Goal: Navigation & Orientation: Find specific page/section

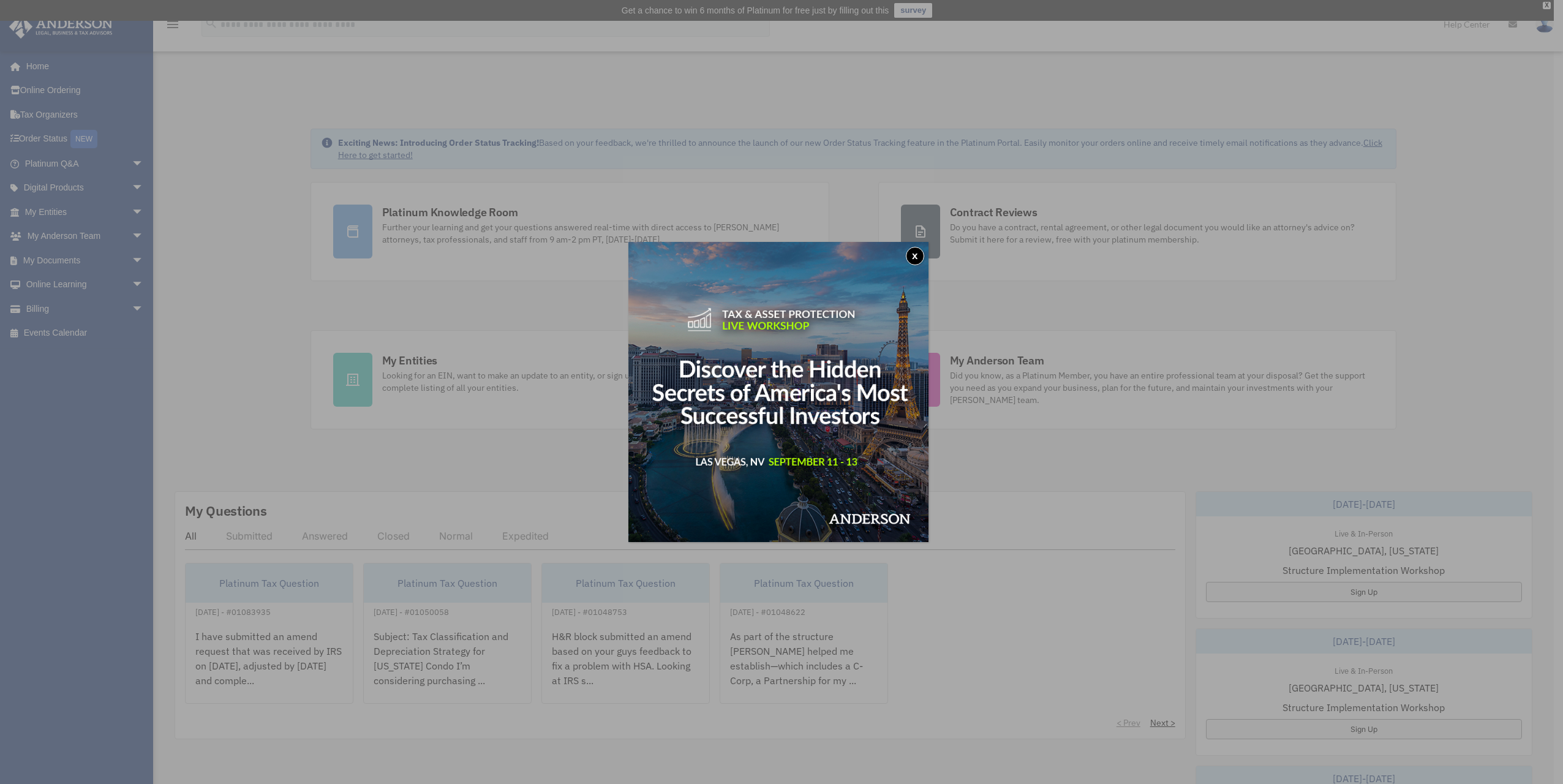
click at [917, 251] on button "x" at bounding box center [915, 256] width 18 height 18
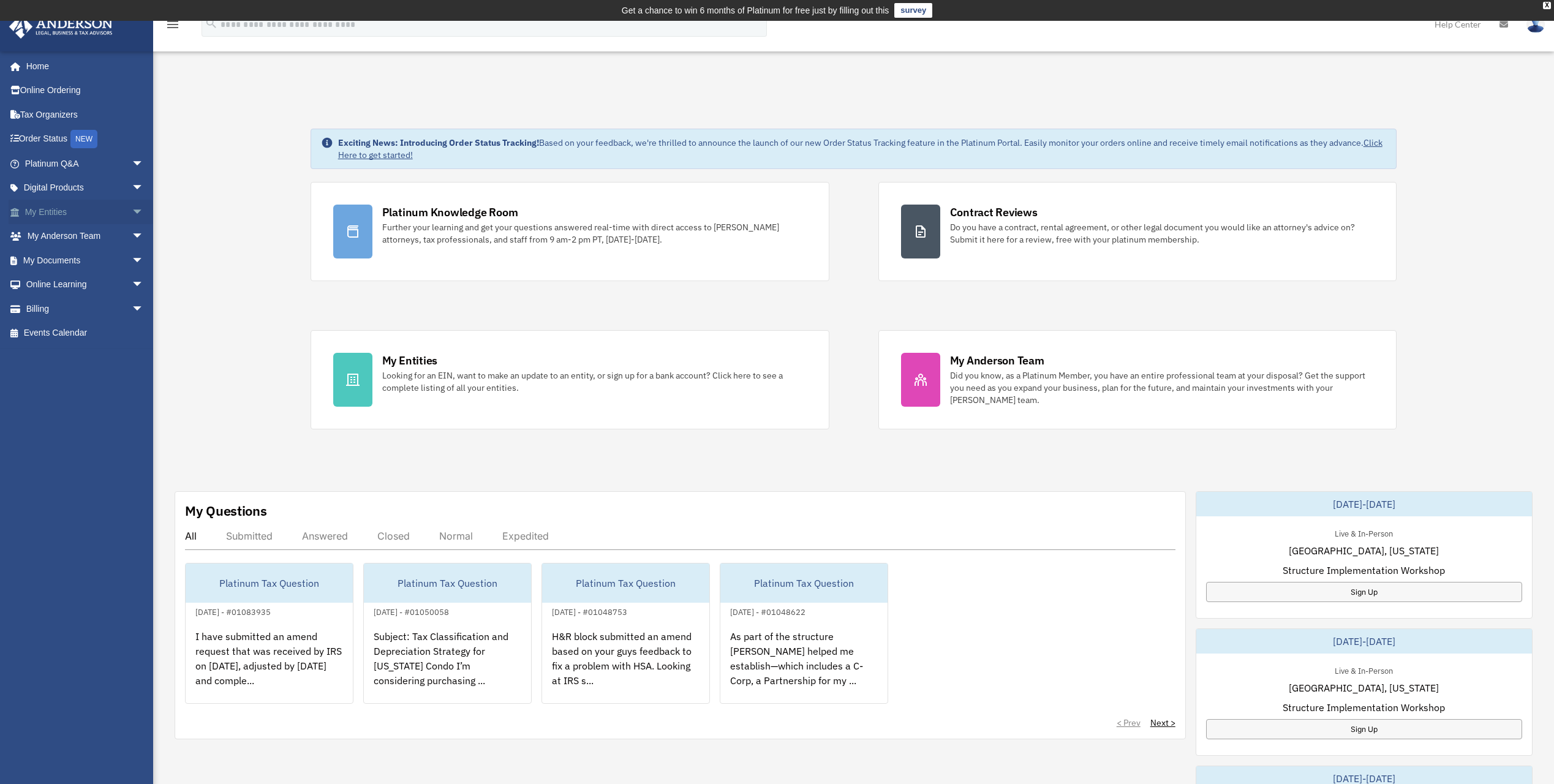
click at [132, 215] on span "arrow_drop_down" at bounding box center [144, 212] width 24 height 25
click at [83, 237] on link "Overview" at bounding box center [89, 237] width 145 height 24
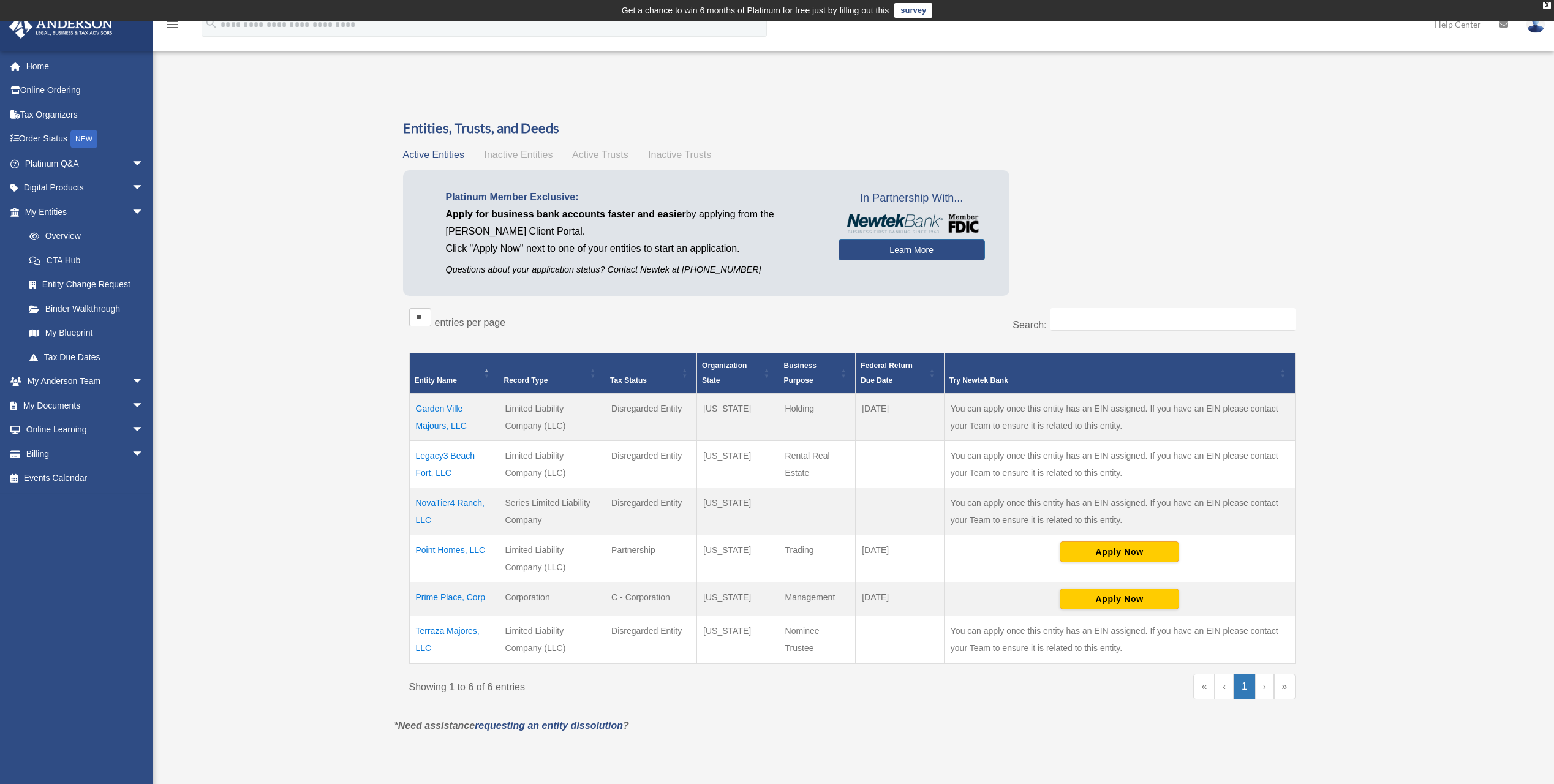
scroll to position [61, 0]
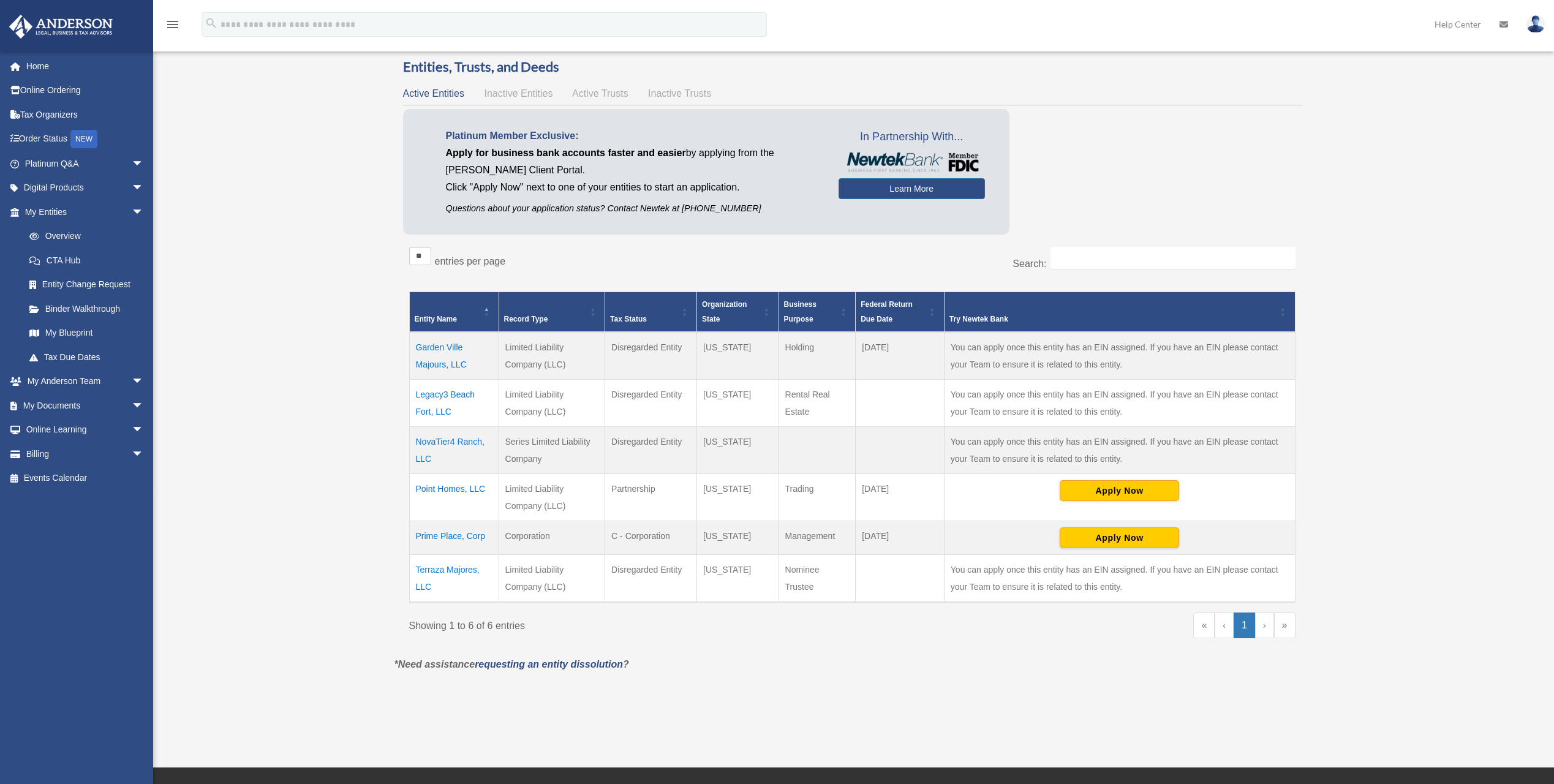
drag, startPoint x: 448, startPoint y: 466, endPoint x: 410, endPoint y: 441, distance: 45.5
click at [410, 441] on td "NovaTier4 Ranch, LLC" at bounding box center [454, 450] width 89 height 47
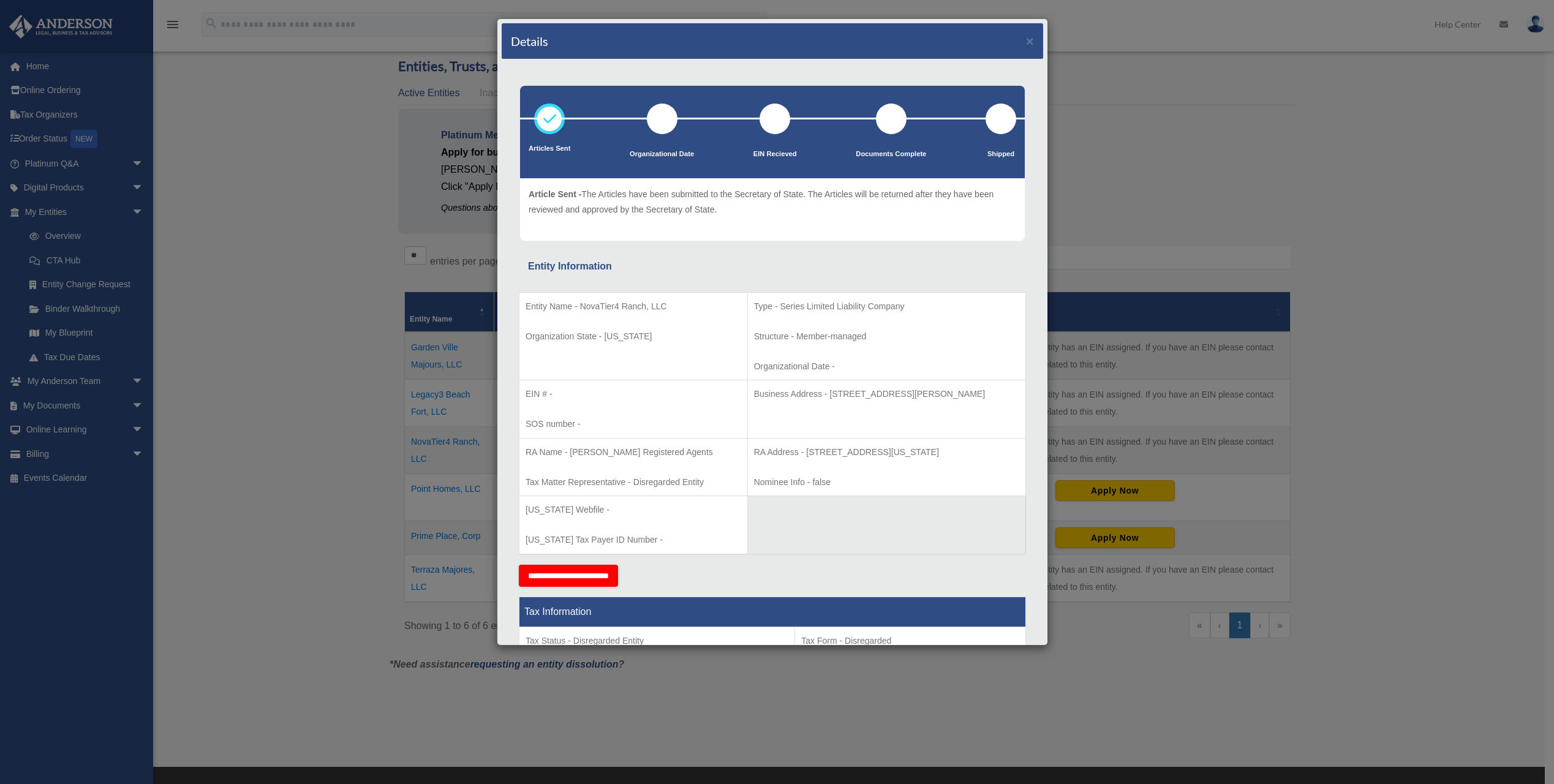
copy td "NovaTier4 Ranch, LLC"
click at [1026, 42] on button "×" at bounding box center [1030, 40] width 8 height 13
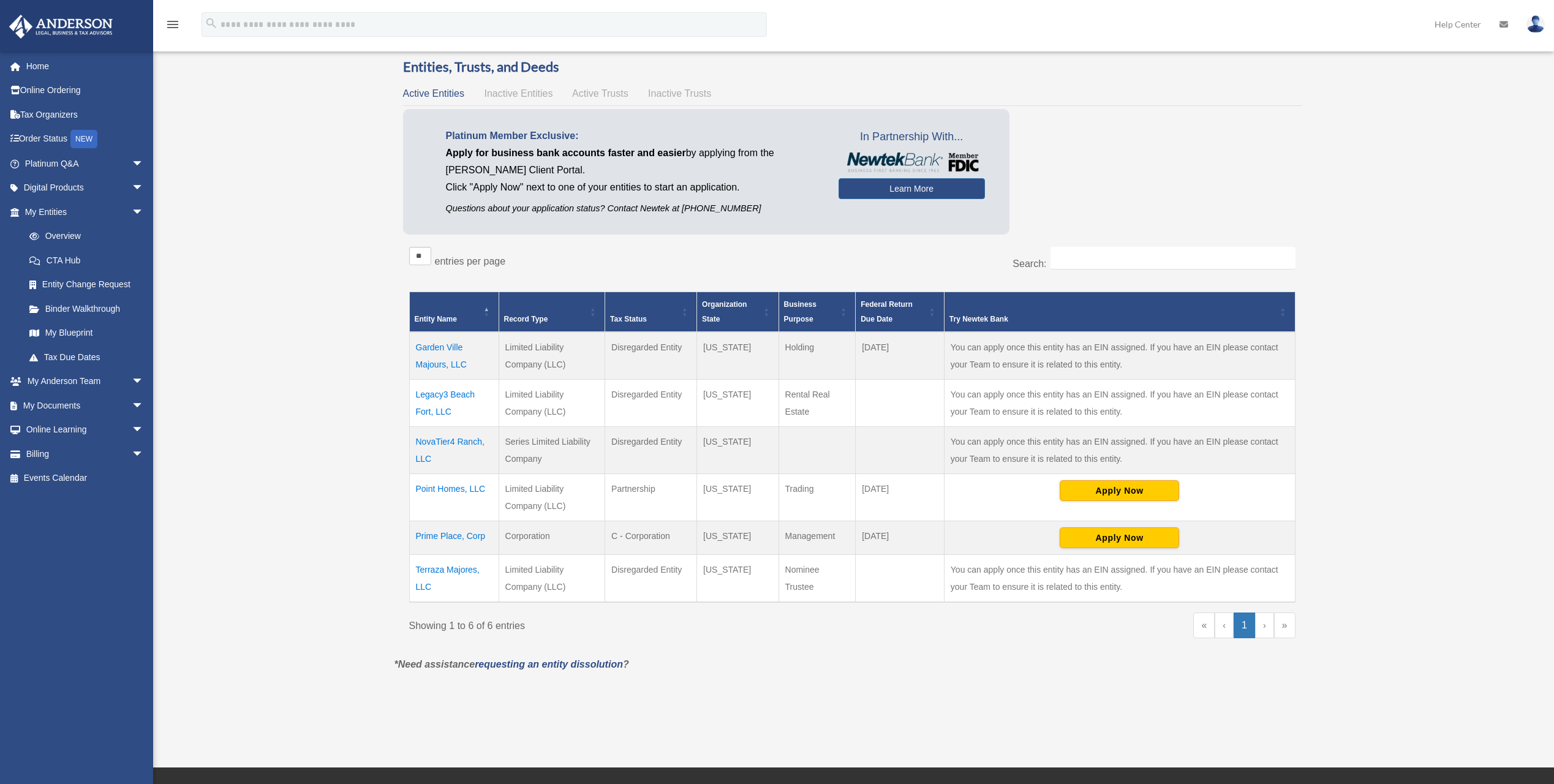
copy td "NovaTier4 Ranch, LLC"
click at [775, 453] on td "Texas" at bounding box center [737, 450] width 81 height 47
click at [285, 629] on div "Overview wvitorio@hotmail.com Sign Out wvitorio@hotmail.com Home Online Orderin…" at bounding box center [777, 362] width 1554 height 683
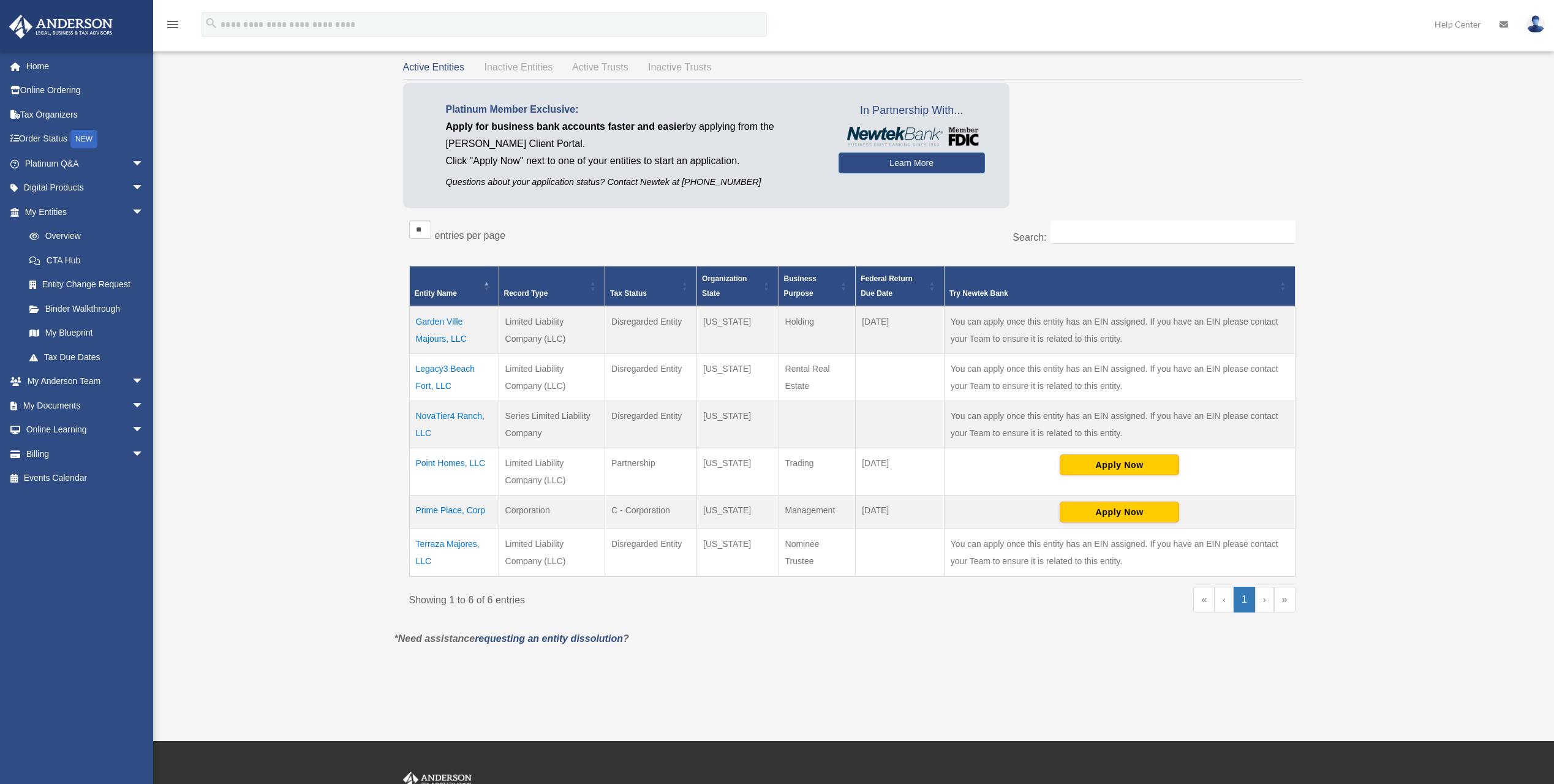
scroll to position [82, 0]
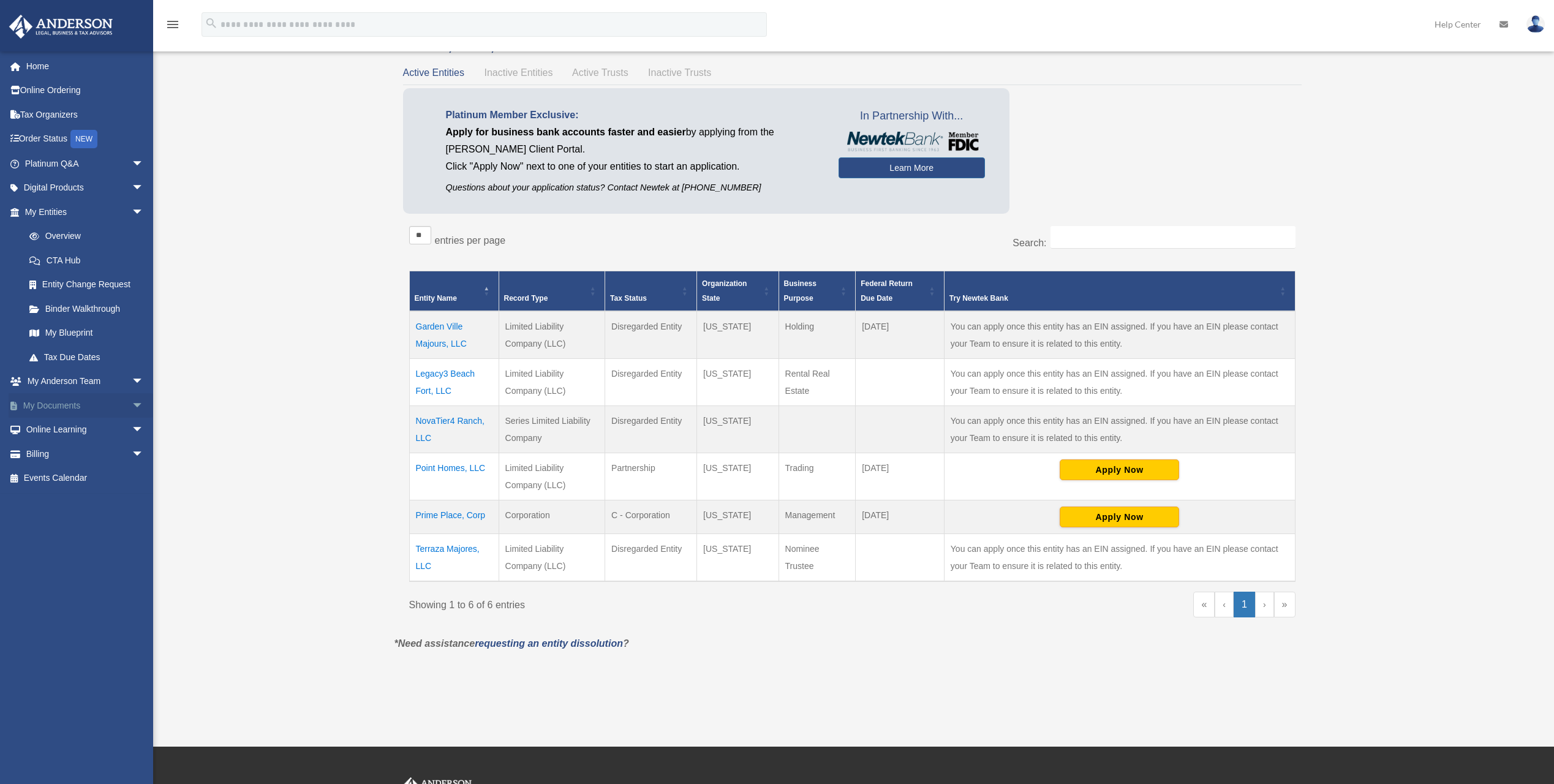
click at [135, 404] on span "arrow_drop_down" at bounding box center [144, 406] width 24 height 25
click at [88, 334] on link "My Blueprint" at bounding box center [89, 333] width 145 height 24
